Goal: Task Accomplishment & Management: Manage account settings

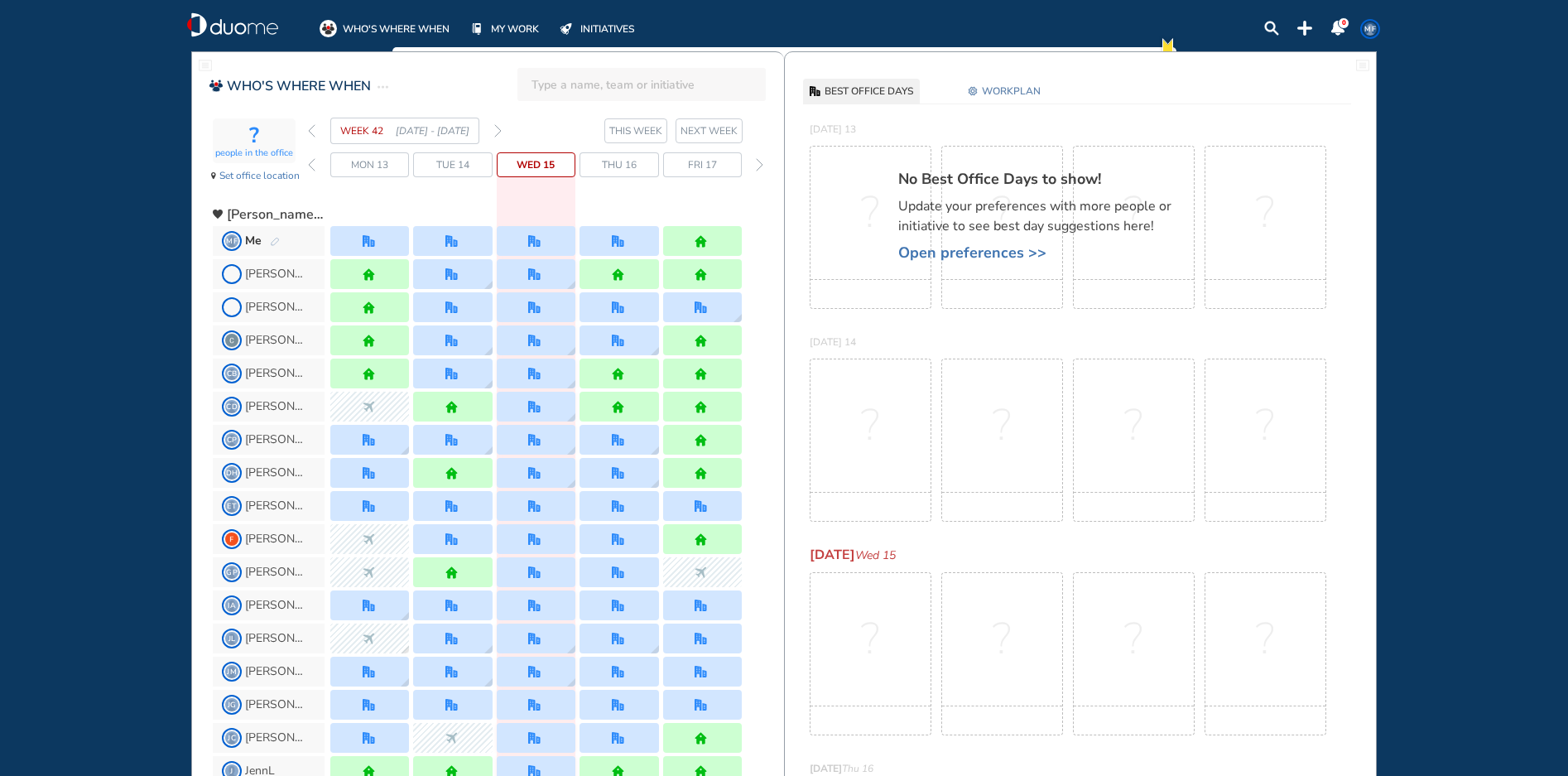
click at [998, 89] on span "WORKPLAN" at bounding box center [1011, 91] width 59 height 16
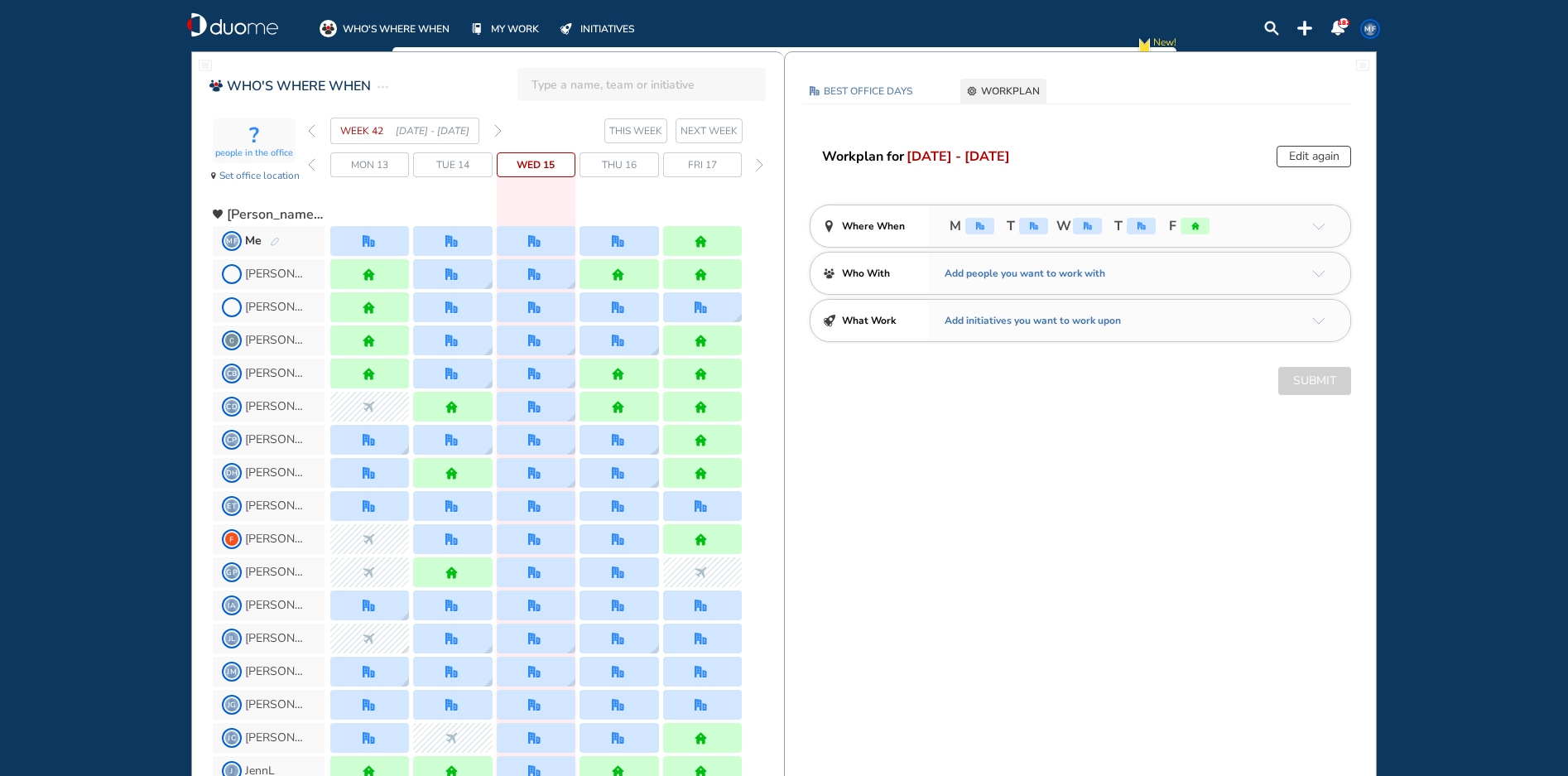
click at [1316, 154] on button "Edit again" at bounding box center [1313, 156] width 74 height 22
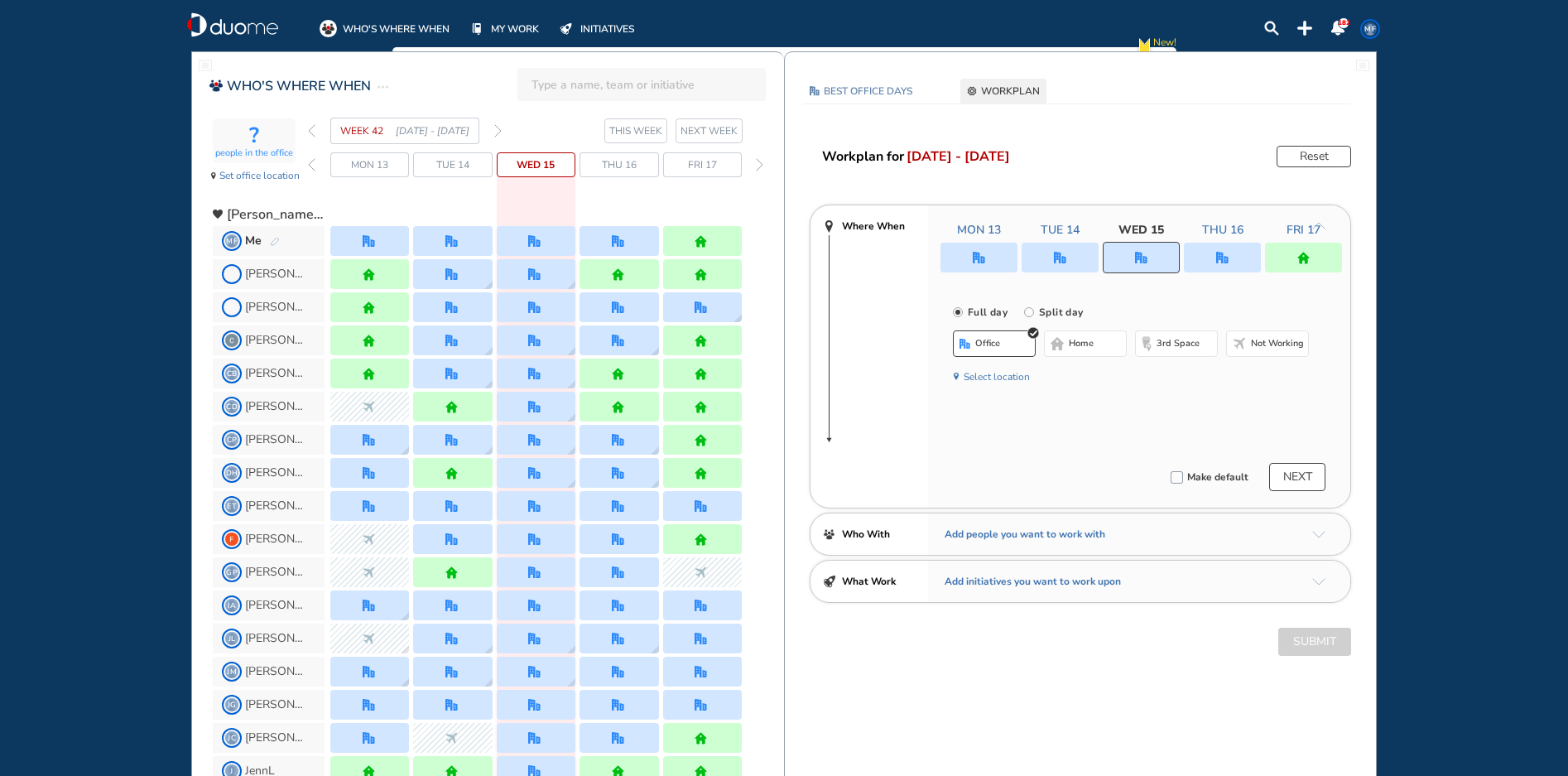
click at [1006, 303] on label "Full day" at bounding box center [986, 311] width 43 height 22
click at [986, 305] on input "Full day" at bounding box center [969, 321] width 33 height 33
click at [1040, 309] on input "Split day" at bounding box center [1040, 321] width 33 height 33
radio input "true"
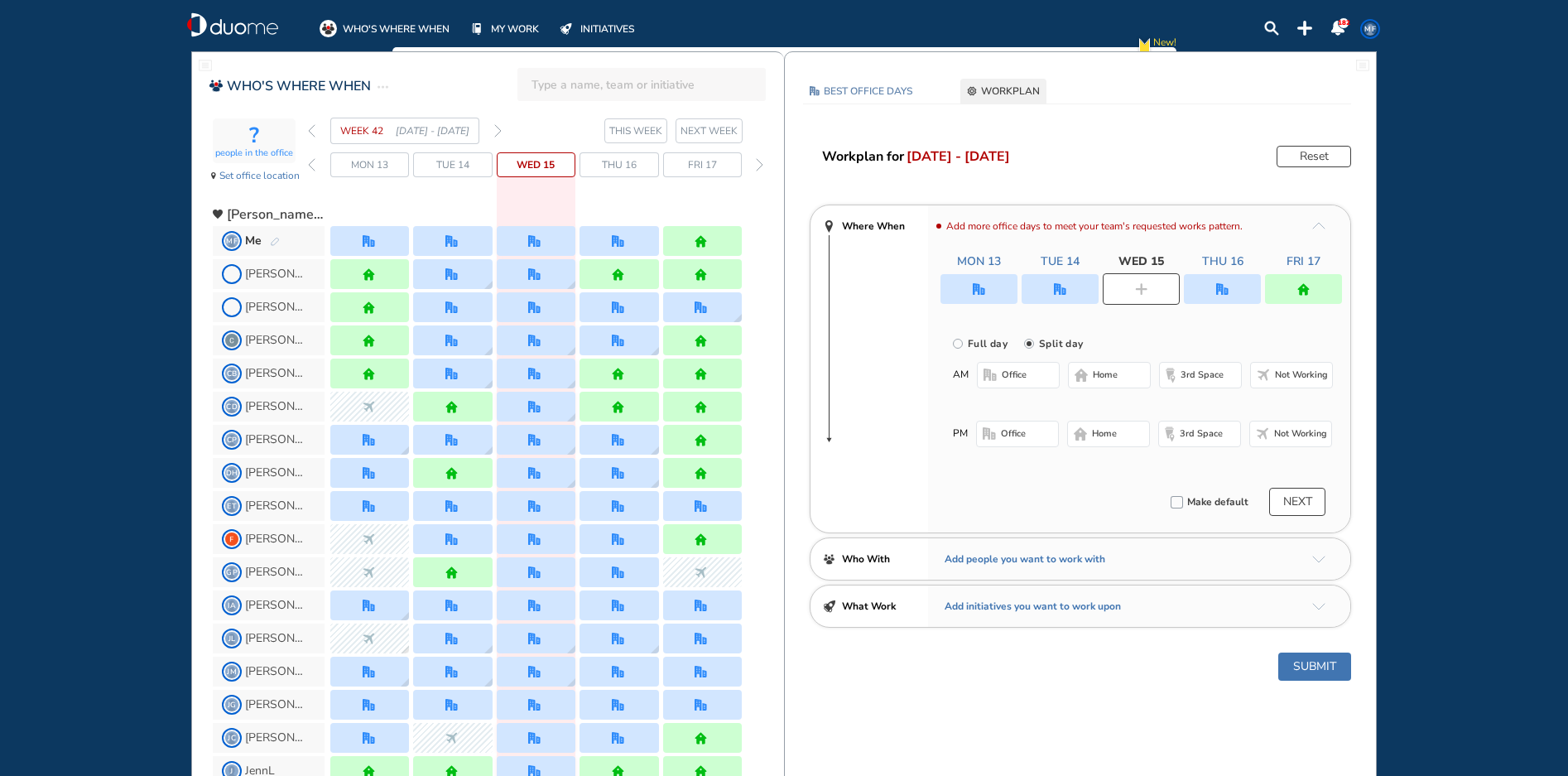
click at [1094, 369] on span "home" at bounding box center [1105, 375] width 25 height 13
click at [1019, 433] on span "office" at bounding box center [1014, 433] width 25 height 13
click at [1325, 668] on button "Submit" at bounding box center [1314, 670] width 73 height 28
